Goal: Task Accomplishment & Management: Manage account settings

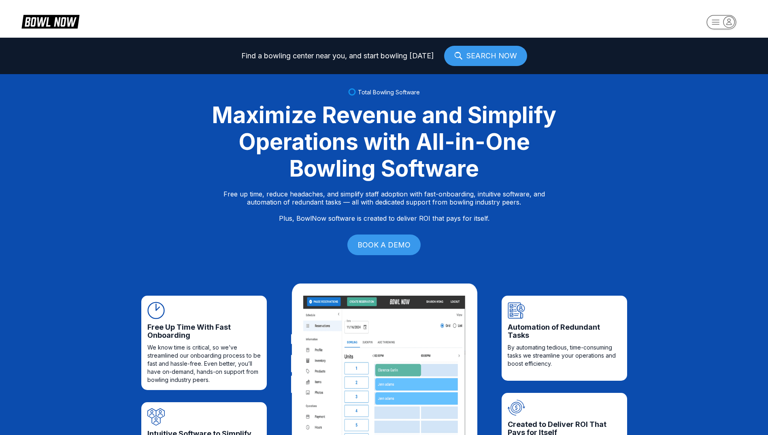
click at [730, 21] on icon "button" at bounding box center [721, 23] width 45 height 16
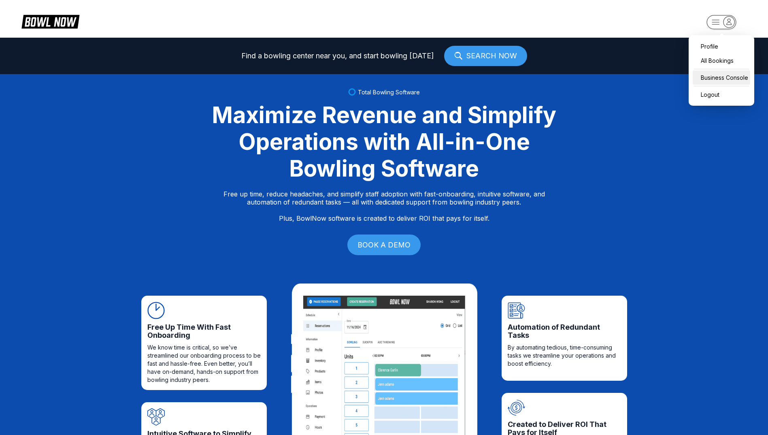
click at [720, 76] on div "Business Console" at bounding box center [721, 77] width 57 height 14
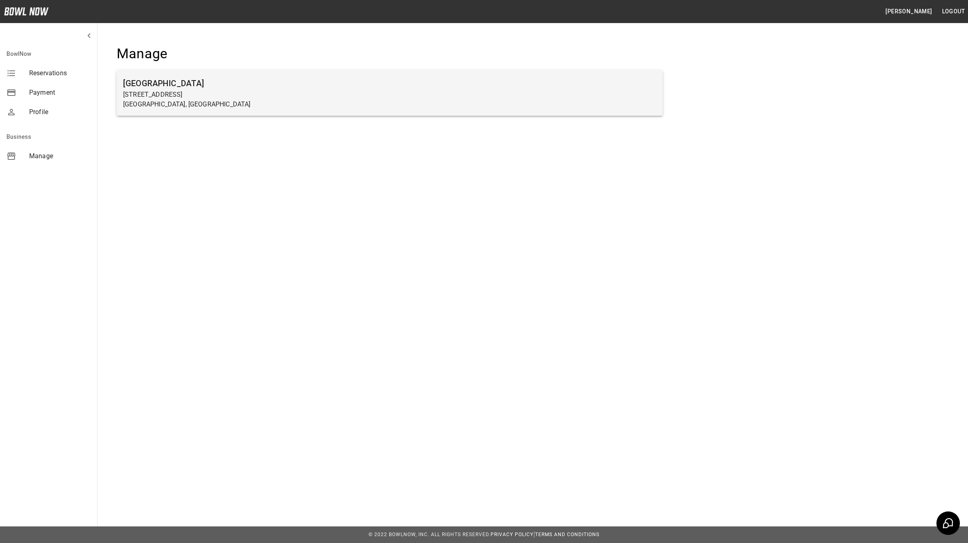
click at [178, 81] on h6 "Farmington Lanes" at bounding box center [389, 83] width 533 height 13
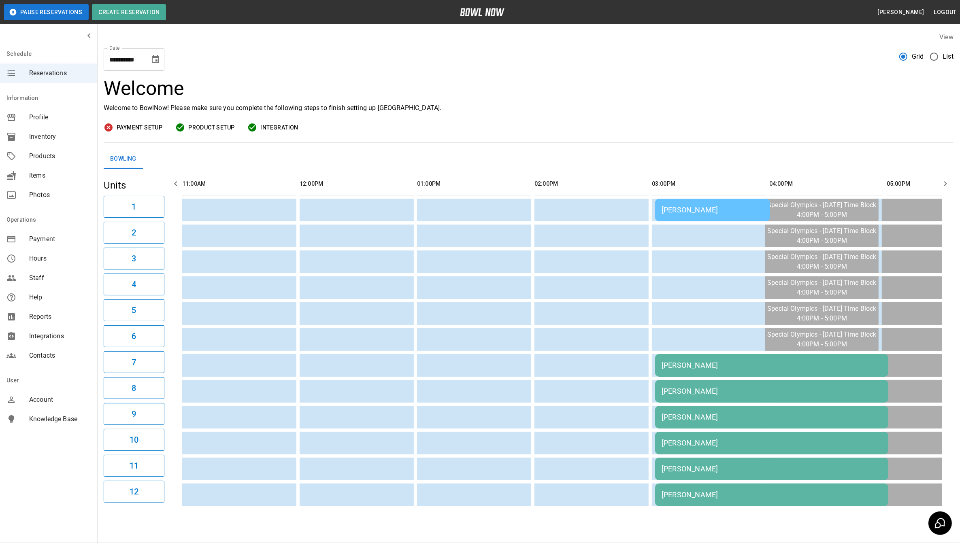
click at [154, 62] on icon "Choose date, selected date is Oct 12, 2025" at bounding box center [156, 60] width 10 height 10
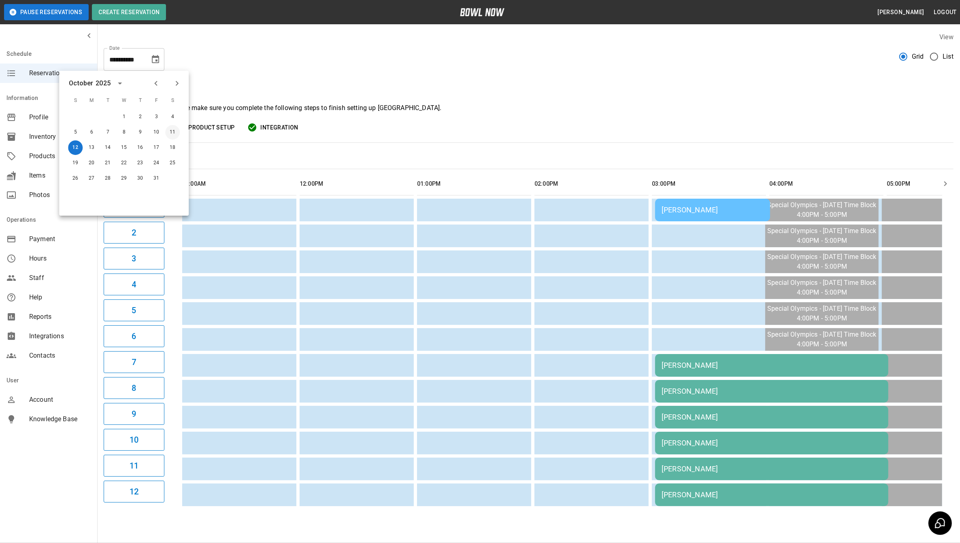
click at [174, 132] on button "11" at bounding box center [172, 132] width 15 height 15
type input "**********"
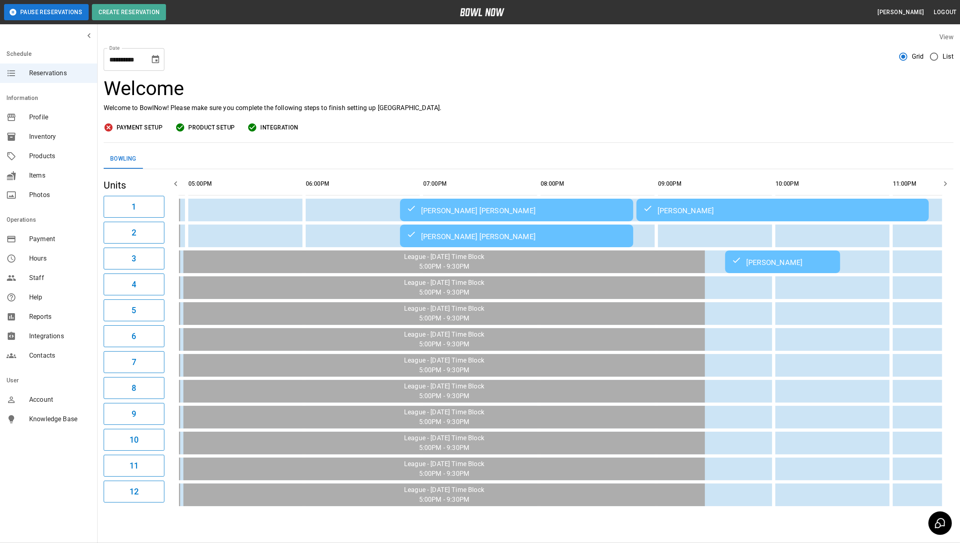
scroll to position [0, 715]
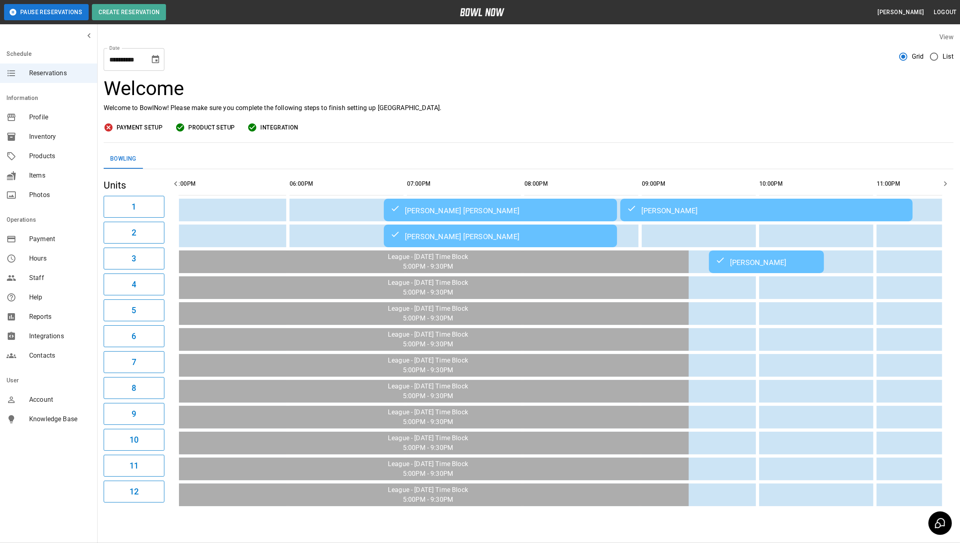
click at [679, 206] on div "Abby Bollig" at bounding box center [766, 210] width 279 height 10
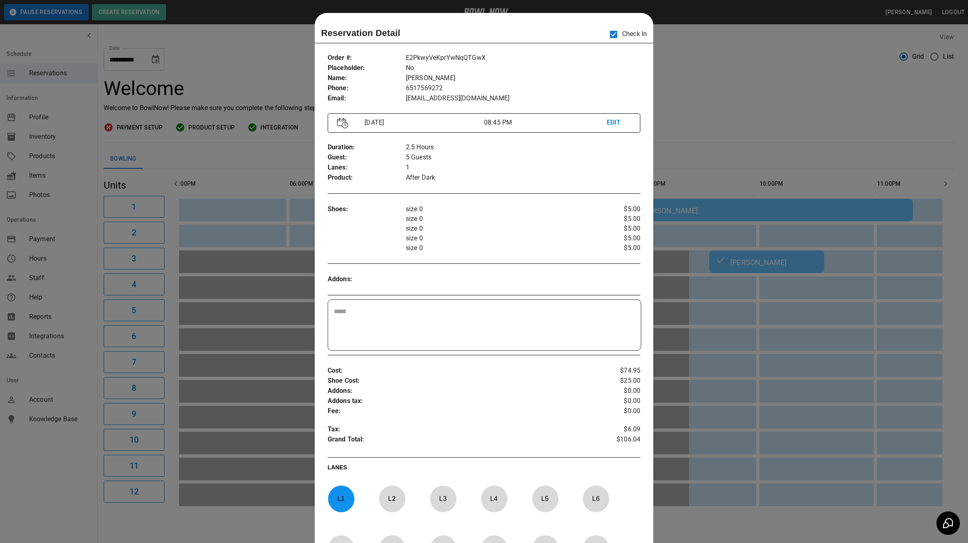
scroll to position [13, 0]
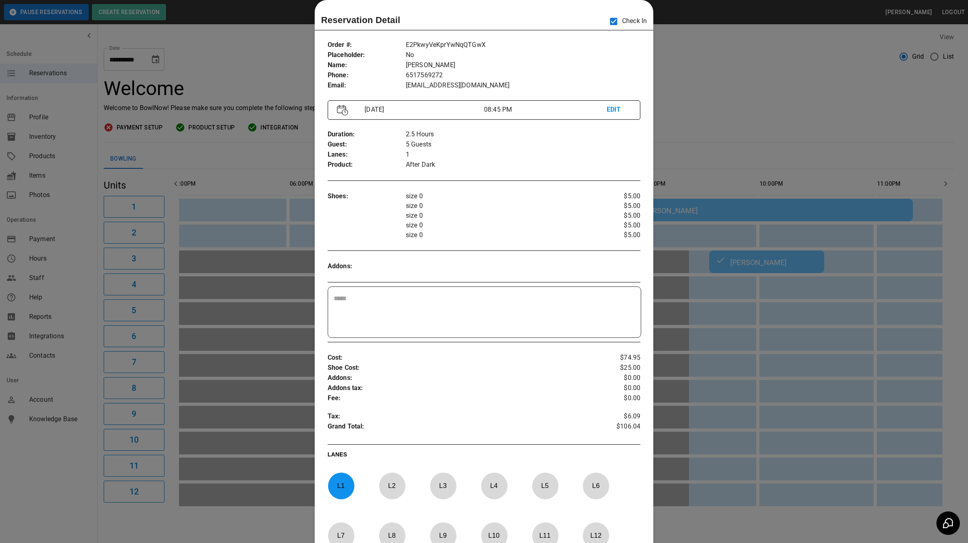
click at [703, 138] on div at bounding box center [484, 271] width 968 height 543
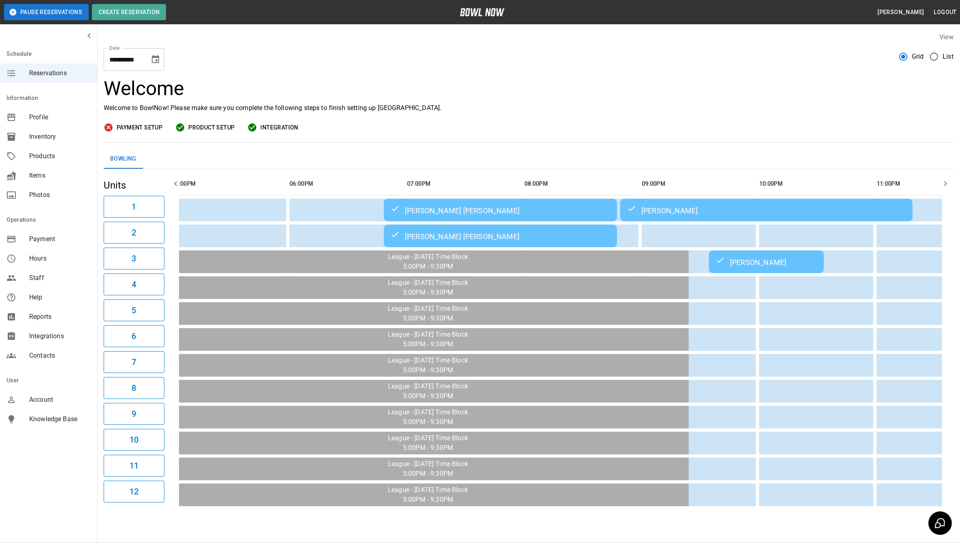
click at [748, 262] on div "Claire Cly" at bounding box center [766, 262] width 102 height 10
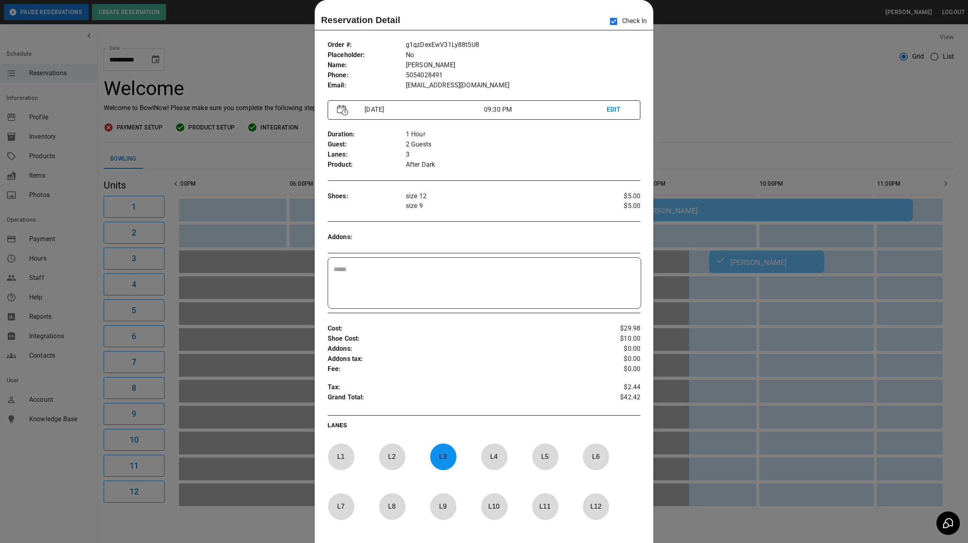
click at [689, 79] on div at bounding box center [484, 271] width 968 height 543
